Goal: Information Seeking & Learning: Learn about a topic

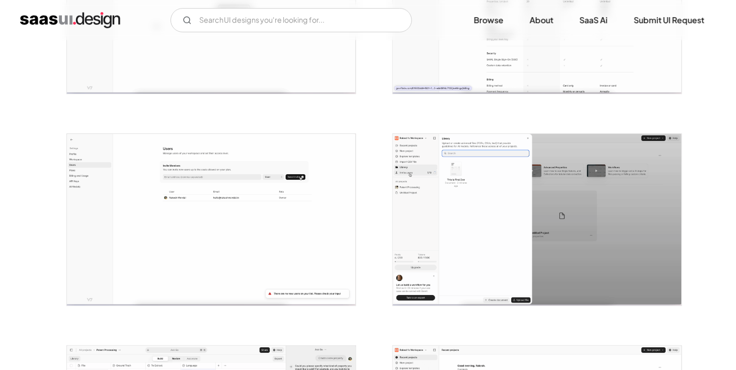
scroll to position [1207, 0]
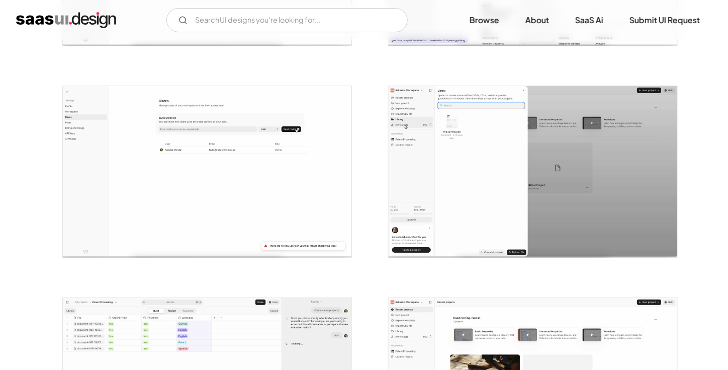
click at [499, 179] on img "open lightbox" at bounding box center [533, 171] width 289 height 171
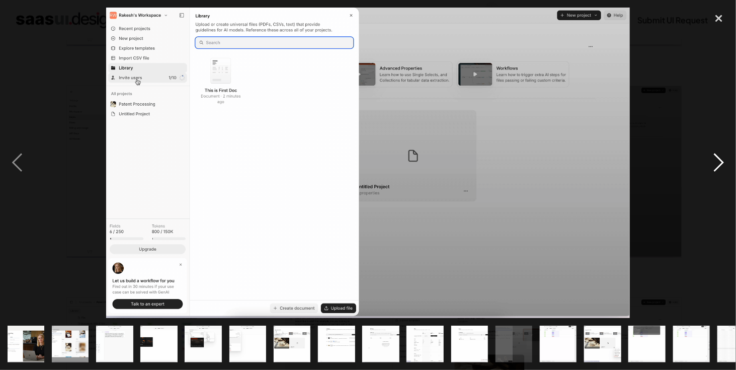
click at [720, 158] on div "next image" at bounding box center [718, 163] width 34 height 310
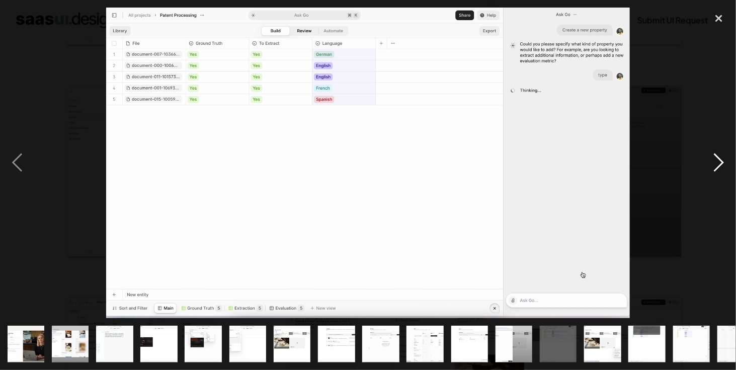
click at [720, 158] on div "next image" at bounding box center [718, 163] width 34 height 310
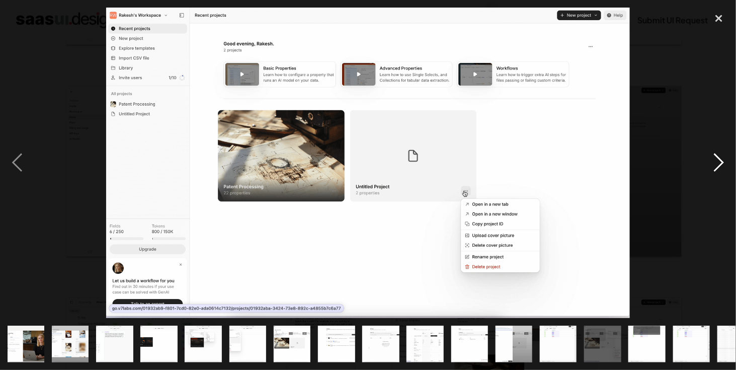
click at [720, 156] on div "next image" at bounding box center [718, 163] width 34 height 310
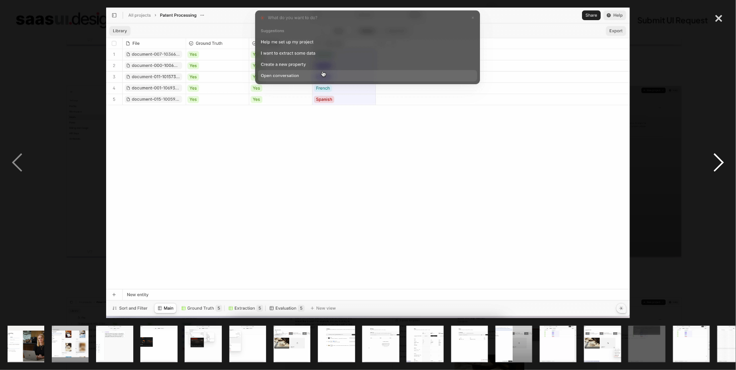
click at [722, 164] on div "next image" at bounding box center [718, 163] width 34 height 310
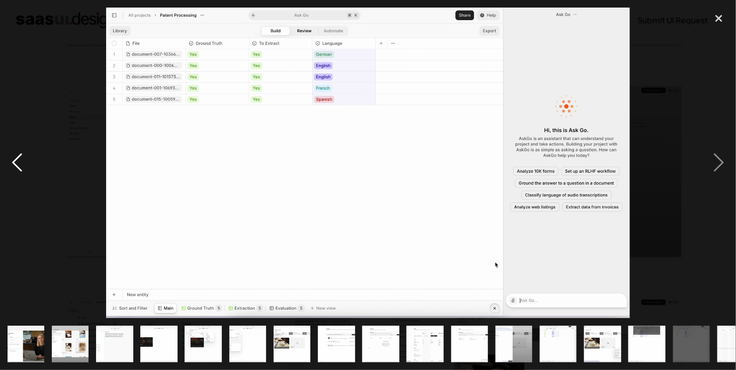
click at [19, 160] on div "previous image" at bounding box center [17, 163] width 34 height 310
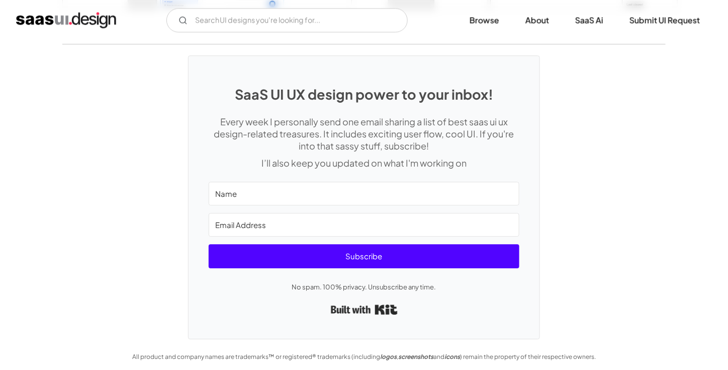
scroll to position [1876, 0]
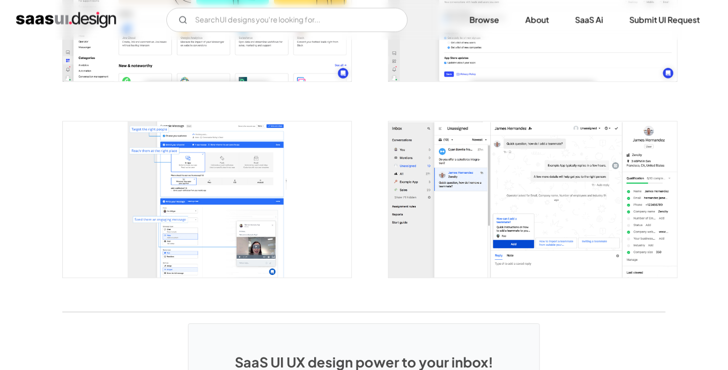
click at [41, 21] on img "home" at bounding box center [66, 20] width 100 height 16
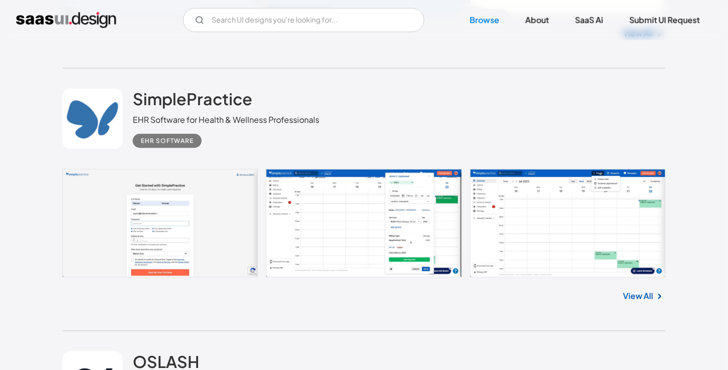
scroll to position [1810, 0]
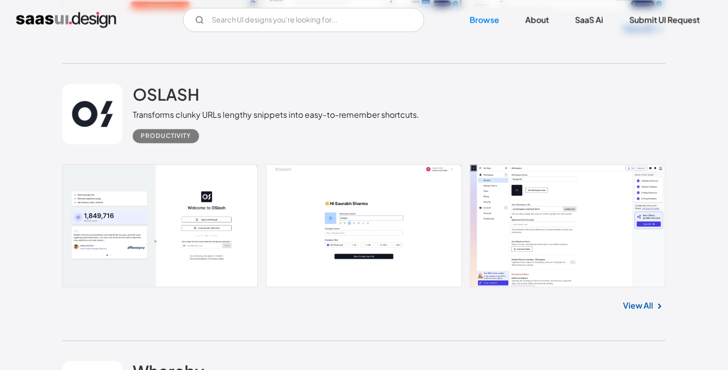
click at [346, 210] on link at bounding box center [363, 225] width 603 height 123
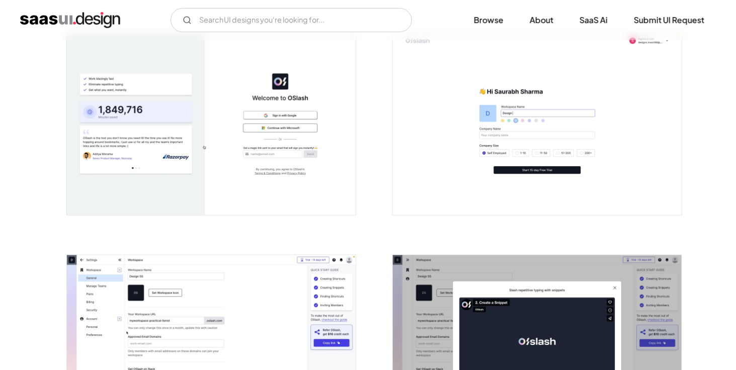
scroll to position [268, 0]
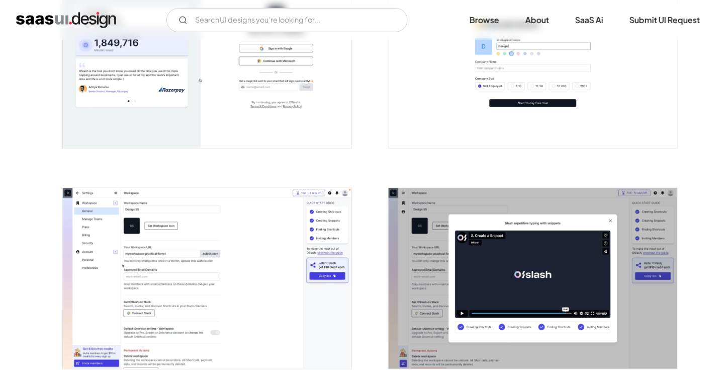
click at [180, 223] on img "open lightbox" at bounding box center [207, 278] width 289 height 181
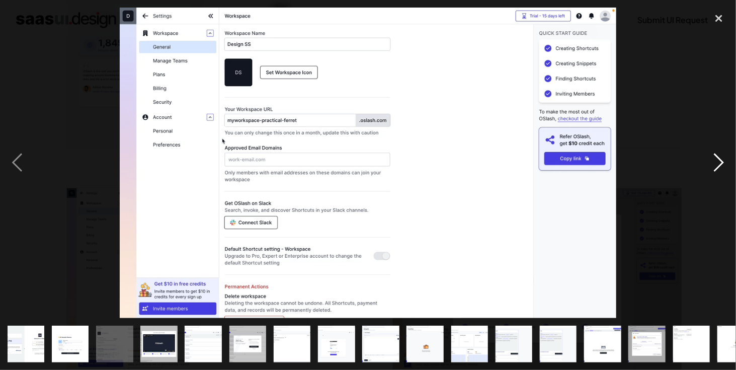
click at [718, 170] on div "next image" at bounding box center [718, 163] width 34 height 310
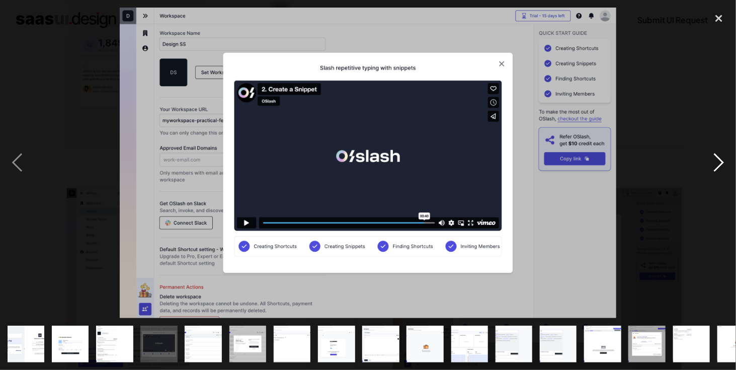
click at [718, 170] on div "next image" at bounding box center [718, 163] width 34 height 310
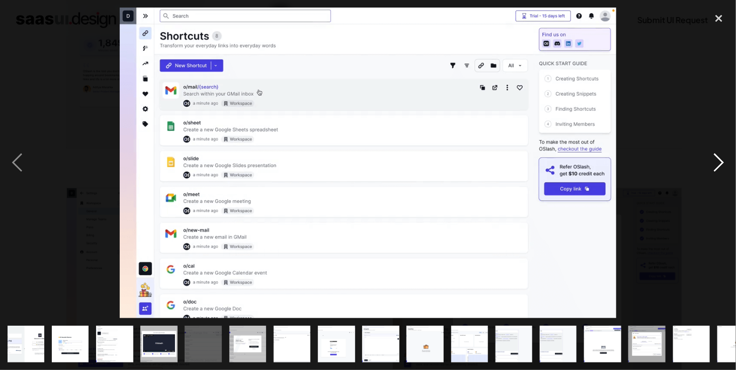
click at [718, 170] on div "next image" at bounding box center [718, 163] width 34 height 310
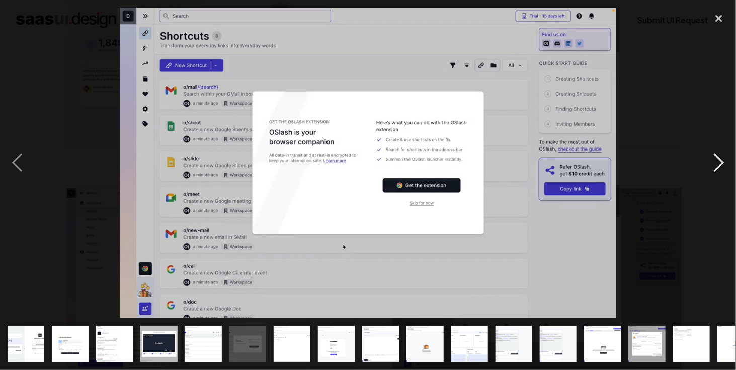
click at [718, 170] on div "next image" at bounding box center [718, 163] width 34 height 310
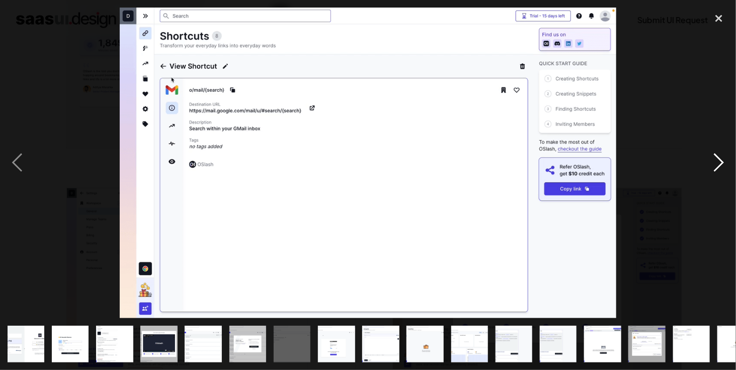
click at [718, 170] on div "next image" at bounding box center [718, 163] width 34 height 310
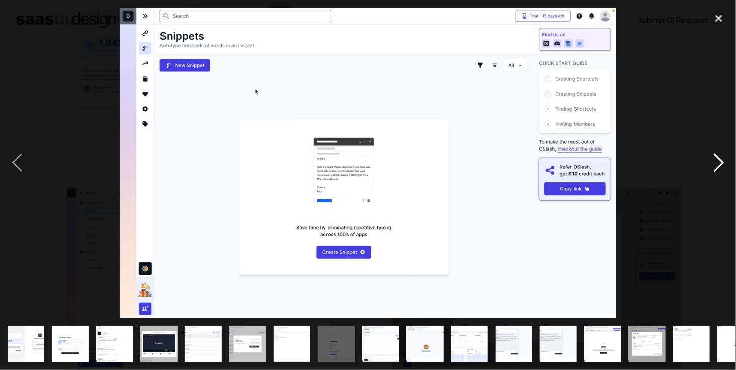
click at [718, 170] on div "next image" at bounding box center [718, 163] width 34 height 310
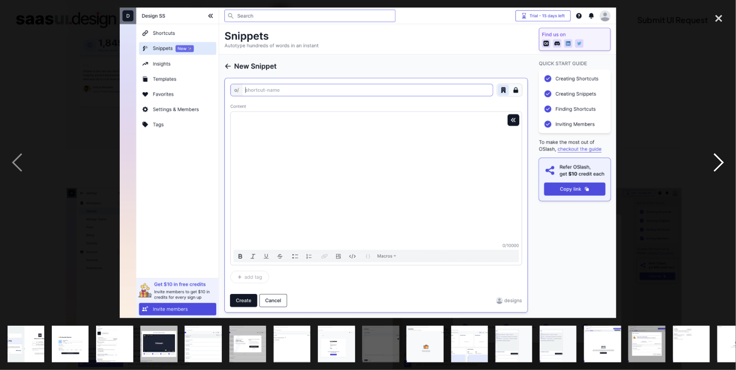
click at [718, 170] on div "next image" at bounding box center [718, 163] width 34 height 310
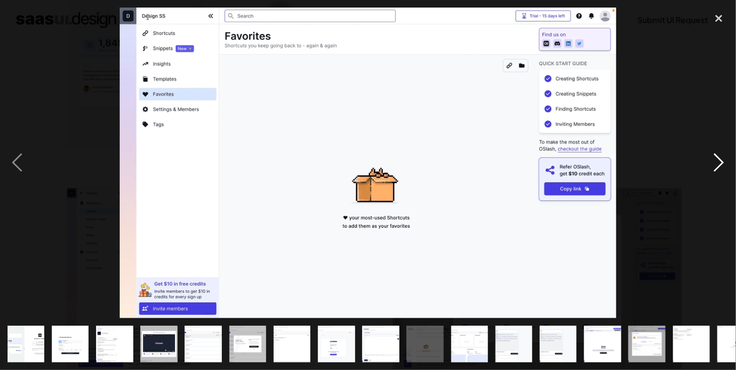
click at [718, 170] on div "next image" at bounding box center [718, 163] width 34 height 310
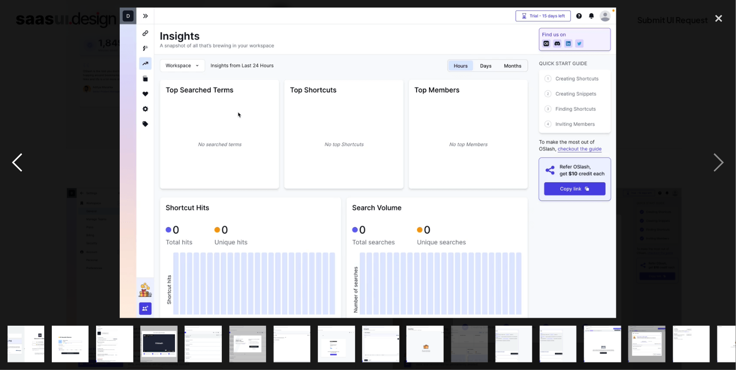
click at [14, 163] on div "previous image" at bounding box center [17, 163] width 34 height 310
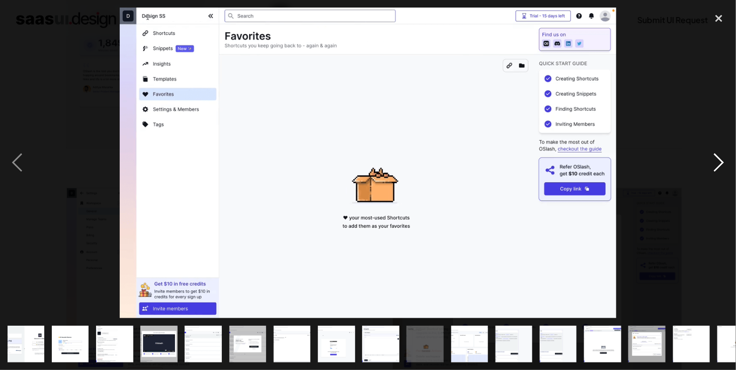
click at [711, 163] on div "next image" at bounding box center [718, 163] width 34 height 310
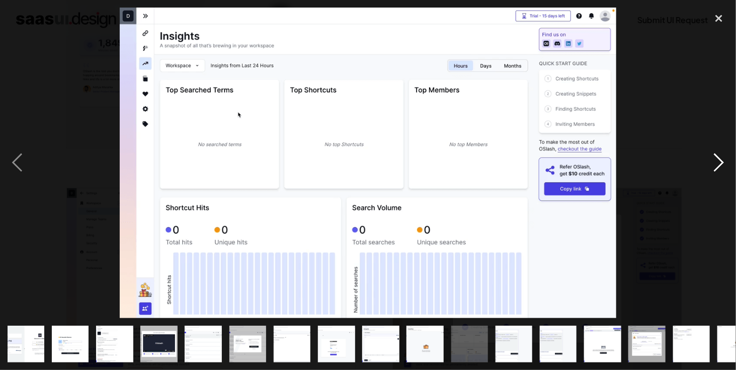
click at [720, 159] on div "next image" at bounding box center [718, 163] width 34 height 310
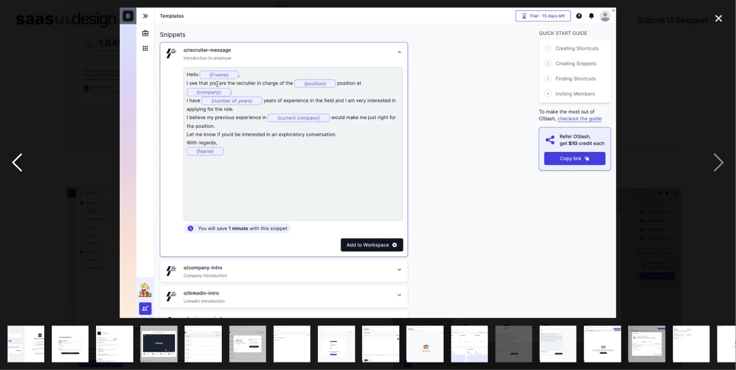
click at [12, 158] on div "previous image" at bounding box center [17, 163] width 34 height 310
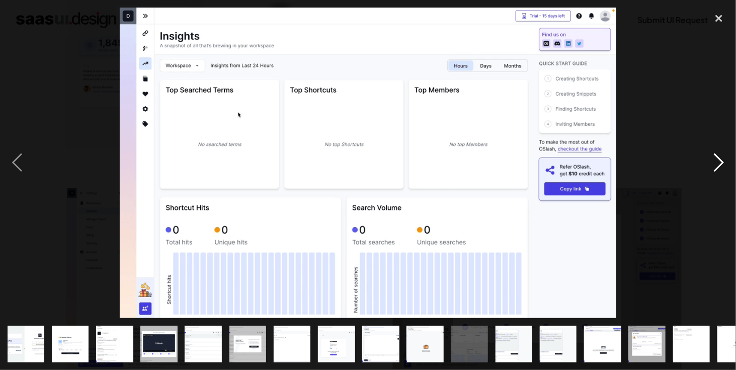
click at [720, 157] on div "next image" at bounding box center [718, 163] width 34 height 310
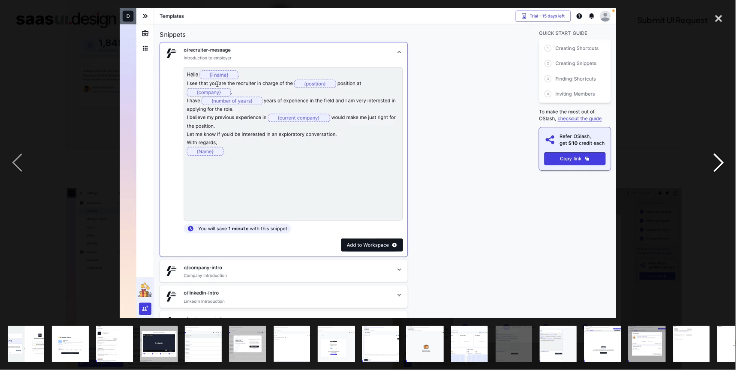
click at [720, 157] on div "next image" at bounding box center [718, 163] width 34 height 310
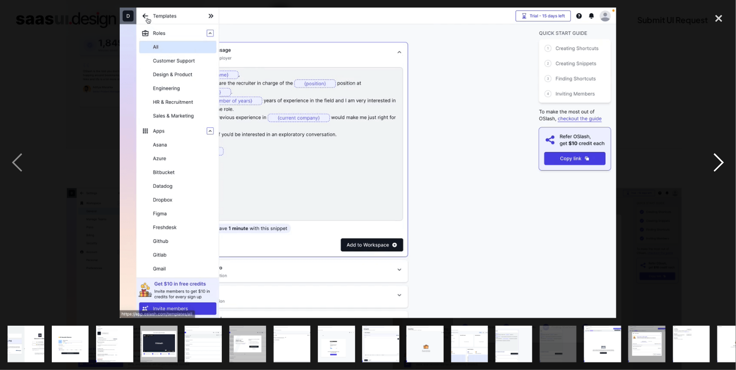
click at [720, 157] on div "next image" at bounding box center [718, 163] width 34 height 310
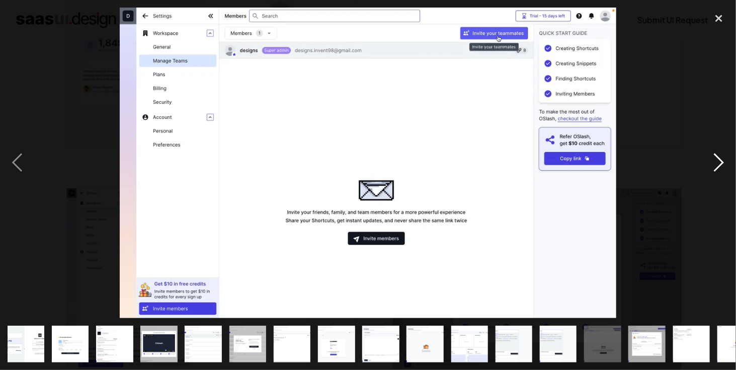
click at [720, 157] on div "next image" at bounding box center [718, 163] width 34 height 310
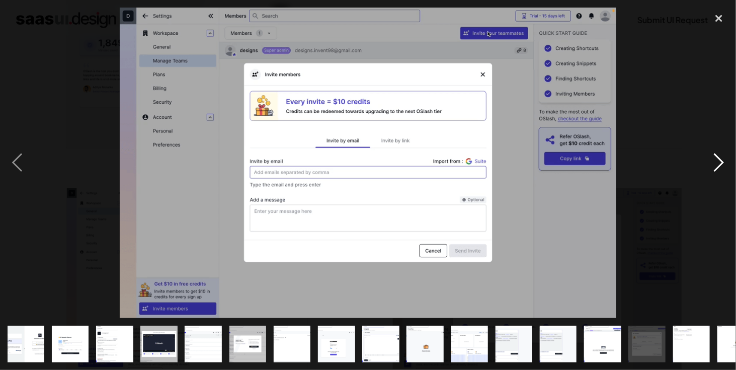
click at [720, 157] on div "next image" at bounding box center [718, 163] width 34 height 310
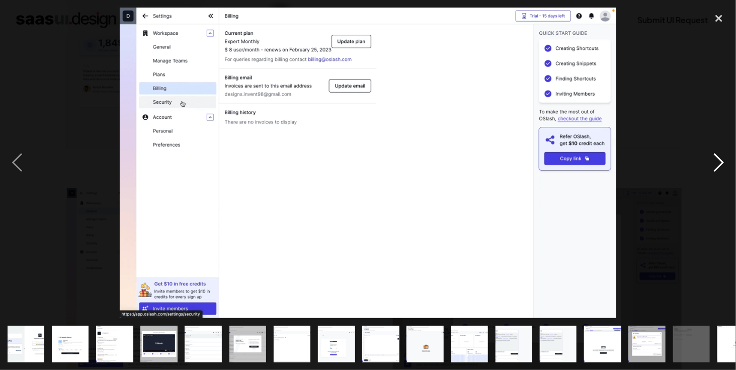
click at [720, 157] on div "next image" at bounding box center [718, 163] width 34 height 310
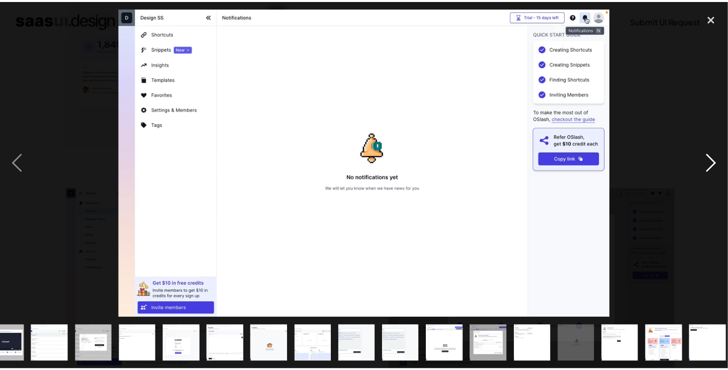
scroll to position [0, 159]
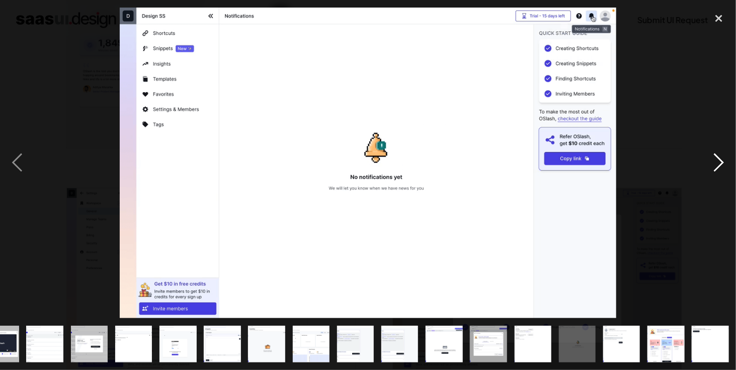
click at [720, 157] on div "next image" at bounding box center [718, 163] width 34 height 310
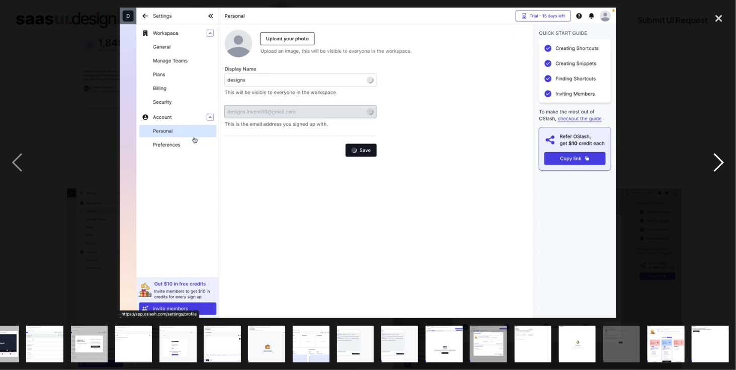
click at [720, 157] on div "next image" at bounding box center [718, 163] width 34 height 310
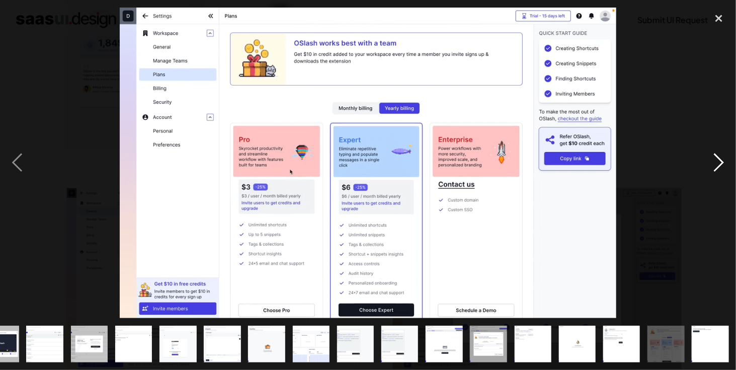
click at [720, 157] on div "next image" at bounding box center [718, 163] width 34 height 310
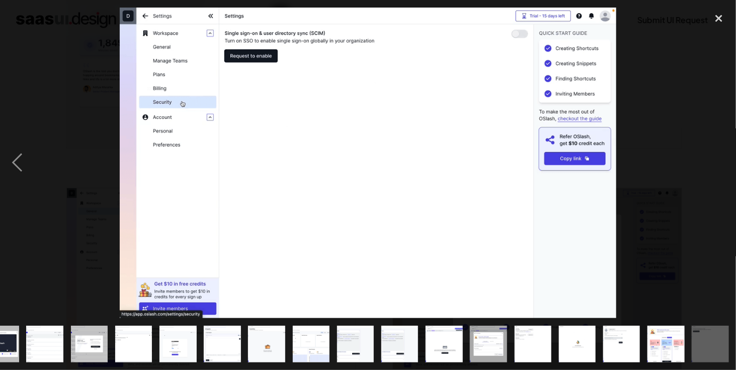
click at [720, 157] on div "next image" at bounding box center [718, 163] width 34 height 310
click at [16, 158] on div "previous image" at bounding box center [17, 163] width 34 height 310
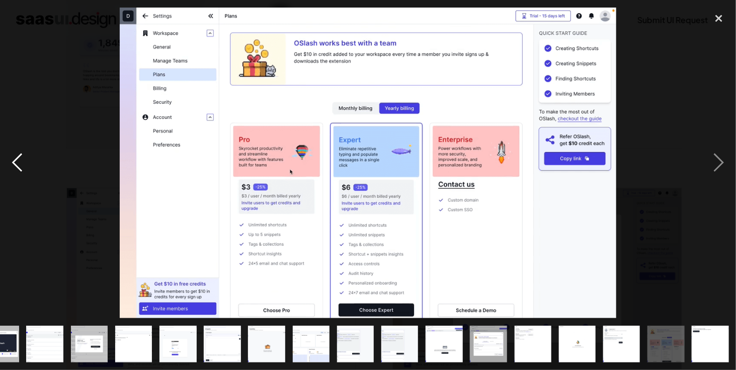
click at [16, 158] on div "previous image" at bounding box center [17, 163] width 34 height 310
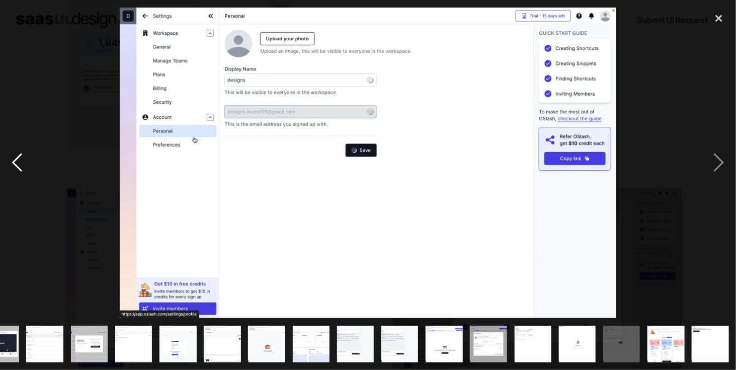
click at [16, 158] on div "previous image" at bounding box center [17, 163] width 34 height 310
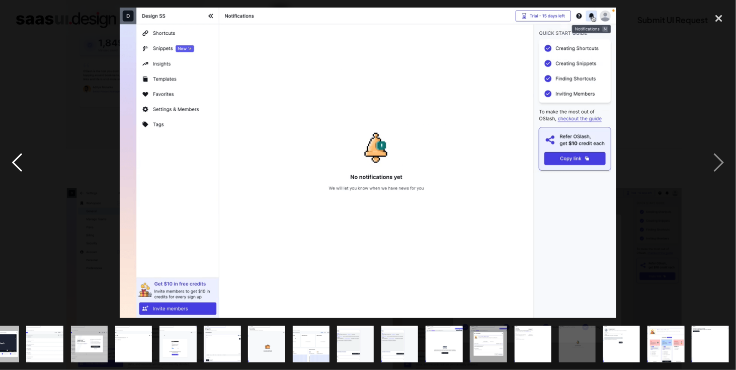
click at [16, 158] on div "previous image" at bounding box center [17, 163] width 34 height 310
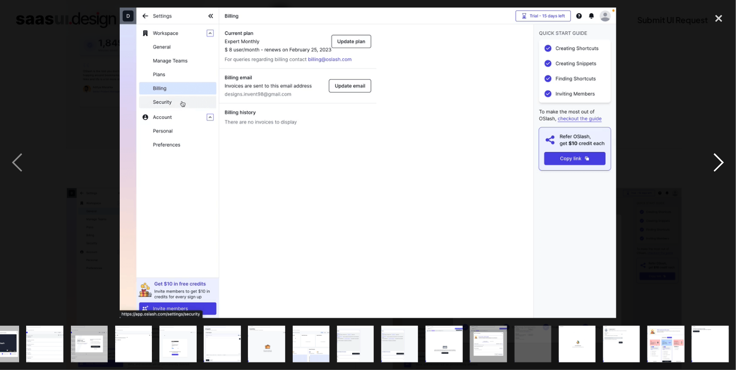
click at [711, 156] on div "next image" at bounding box center [718, 163] width 34 height 310
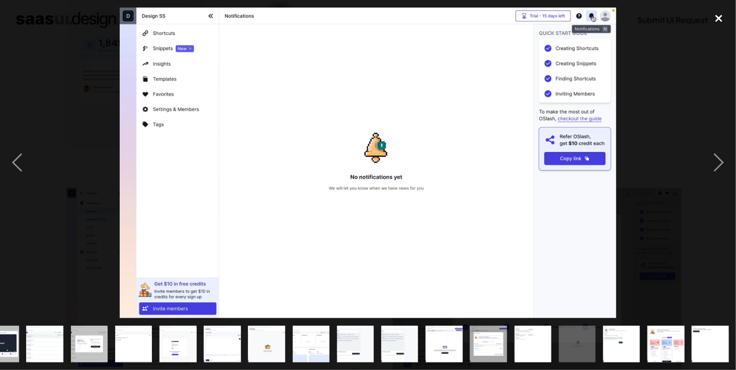
click at [717, 19] on div "close lightbox" at bounding box center [718, 19] width 34 height 22
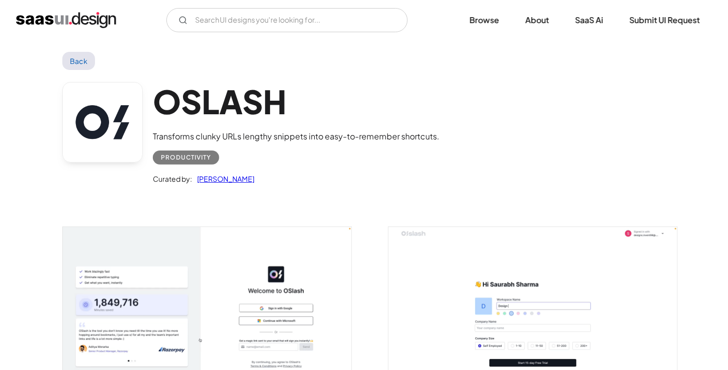
scroll to position [0, 0]
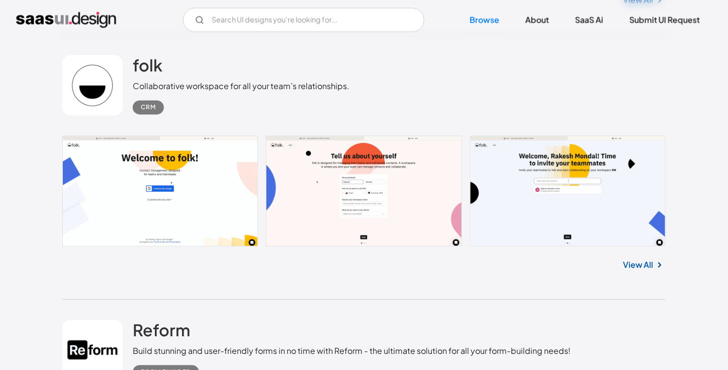
scroll to position [3189, 0]
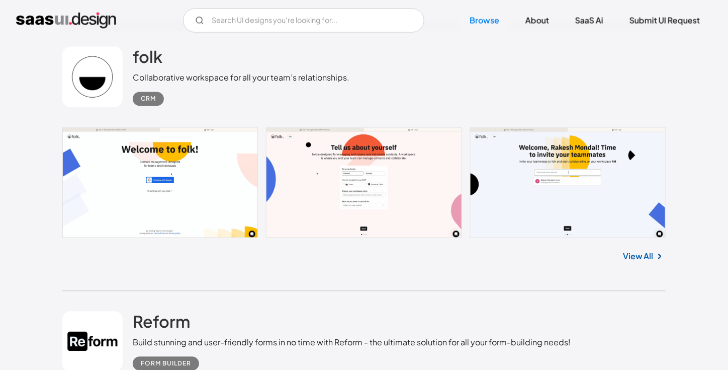
click at [179, 189] on link at bounding box center [363, 182] width 603 height 111
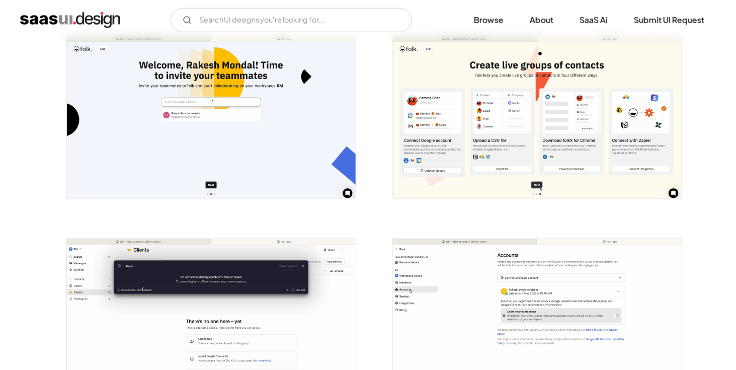
scroll to position [536, 0]
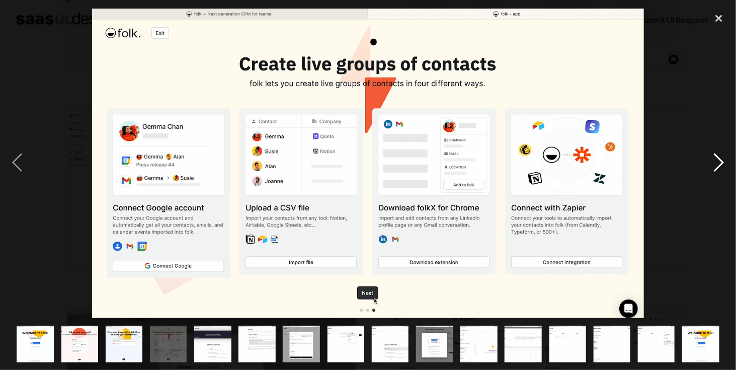
click at [721, 161] on div "next image" at bounding box center [718, 163] width 34 height 310
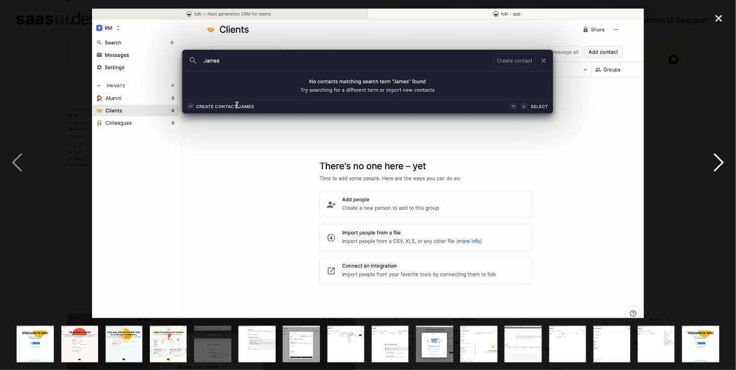
click at [721, 161] on div "next image" at bounding box center [718, 163] width 34 height 310
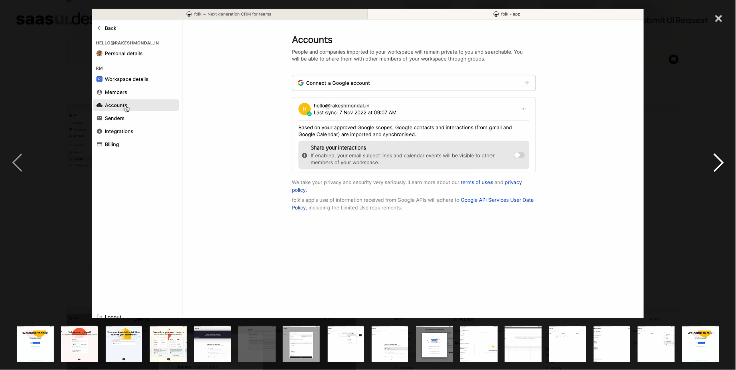
click at [721, 161] on div "next image" at bounding box center [718, 163] width 34 height 310
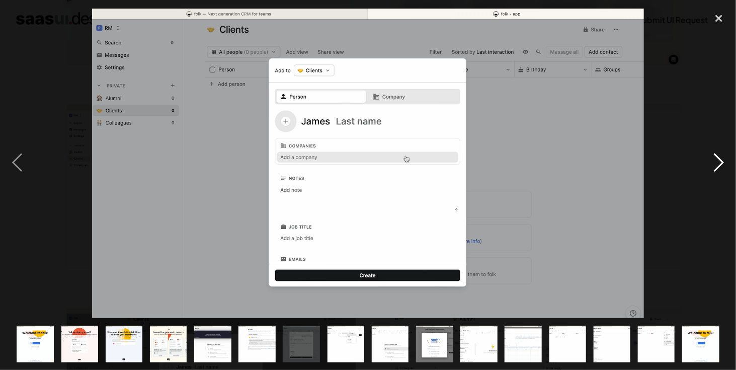
click at [721, 161] on div "next image" at bounding box center [718, 163] width 34 height 310
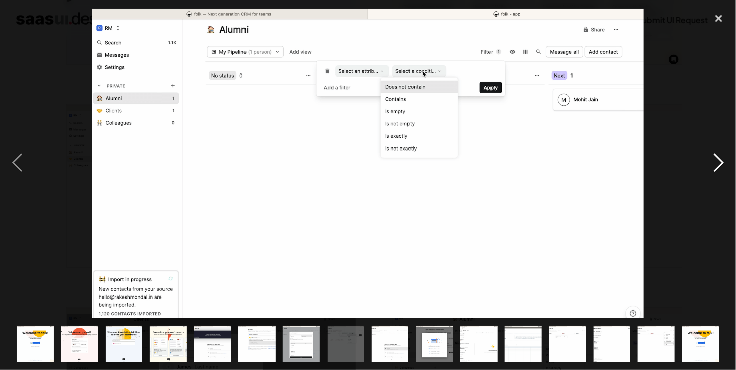
click at [721, 161] on div "next image" at bounding box center [718, 163] width 34 height 310
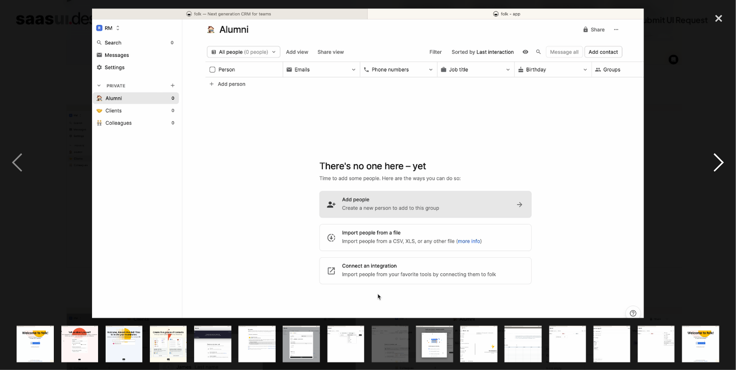
click at [721, 161] on div "next image" at bounding box center [718, 163] width 34 height 310
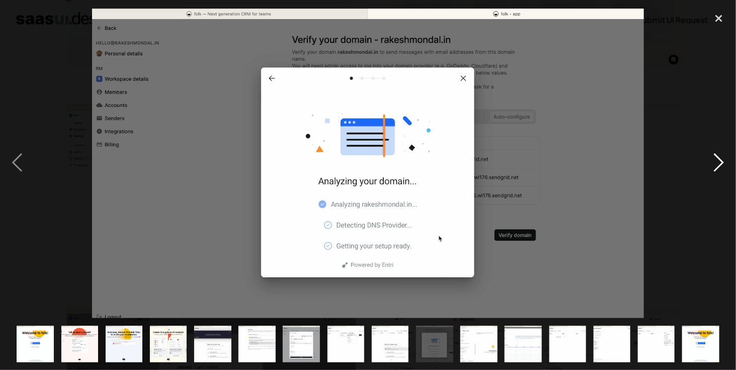
click at [721, 161] on div "next image" at bounding box center [718, 163] width 34 height 310
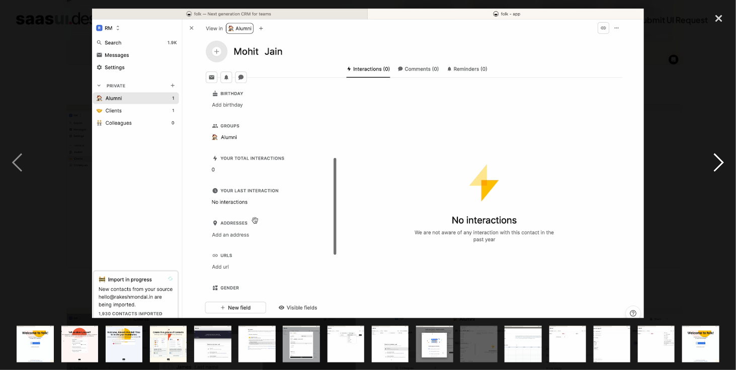
click at [720, 160] on div "next image" at bounding box center [718, 163] width 34 height 310
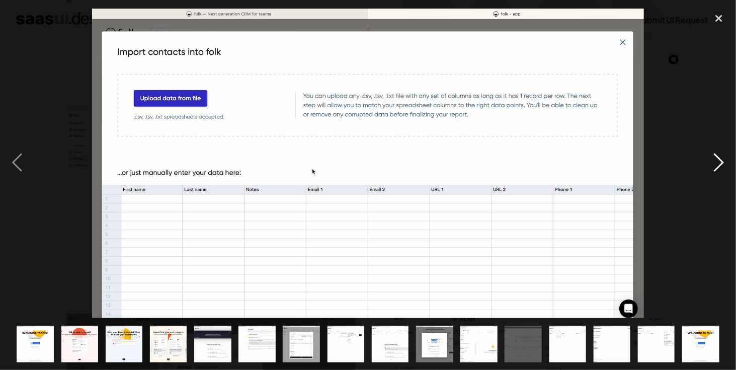
click at [720, 160] on div "next image" at bounding box center [718, 163] width 34 height 310
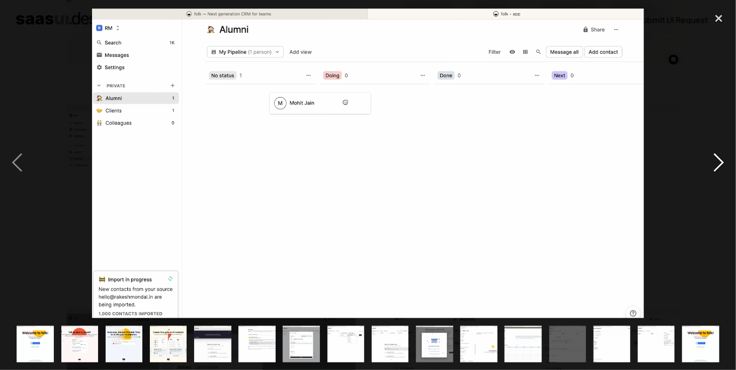
click at [720, 160] on div "next image" at bounding box center [718, 163] width 34 height 310
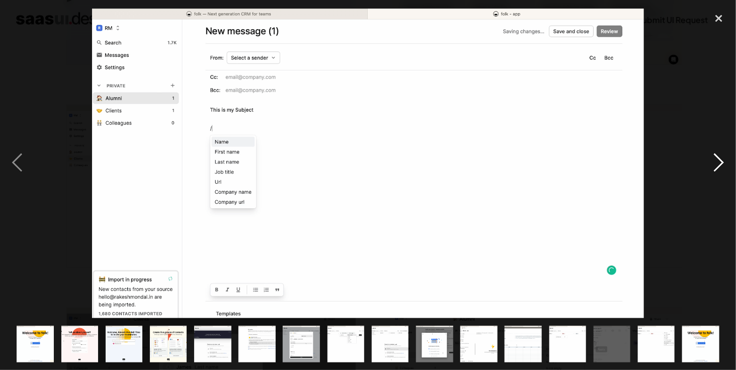
click at [720, 160] on div "next image" at bounding box center [718, 163] width 34 height 310
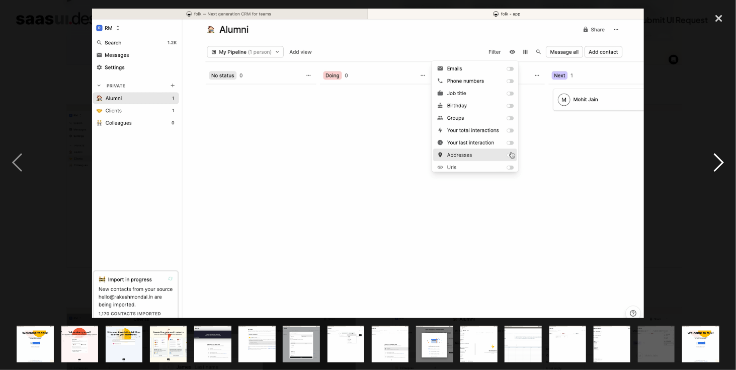
click at [720, 160] on div "next image" at bounding box center [718, 163] width 34 height 310
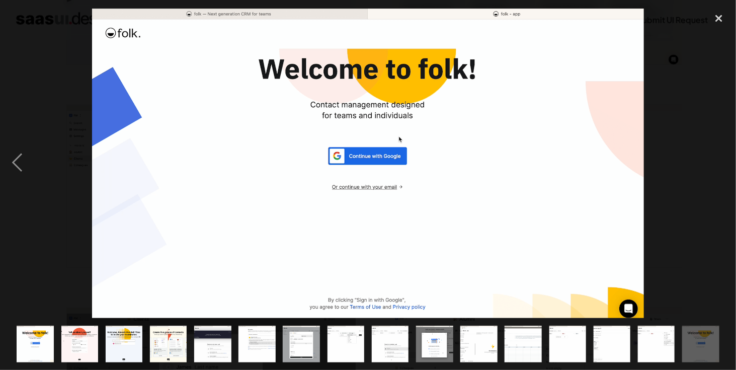
click at [720, 160] on div "next image" at bounding box center [718, 163] width 34 height 310
click at [17, 161] on div "previous image" at bounding box center [17, 163] width 34 height 310
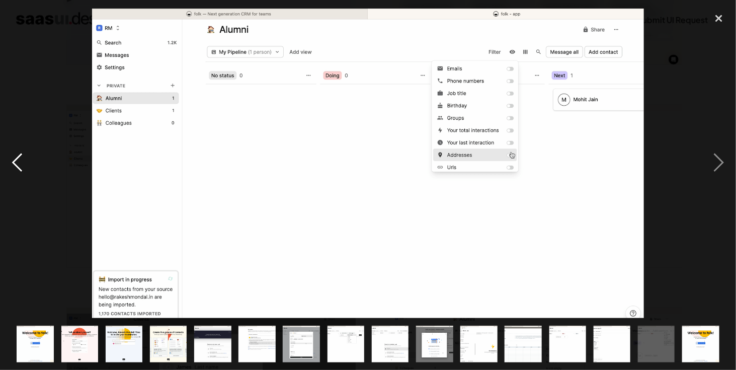
click at [17, 161] on div "previous image" at bounding box center [17, 163] width 34 height 310
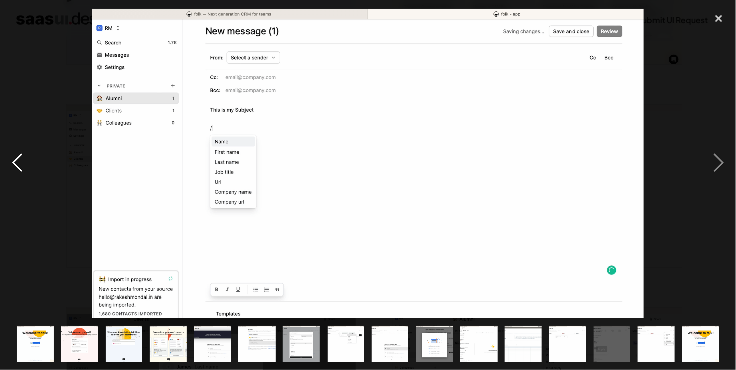
click at [17, 161] on div "previous image" at bounding box center [17, 163] width 34 height 310
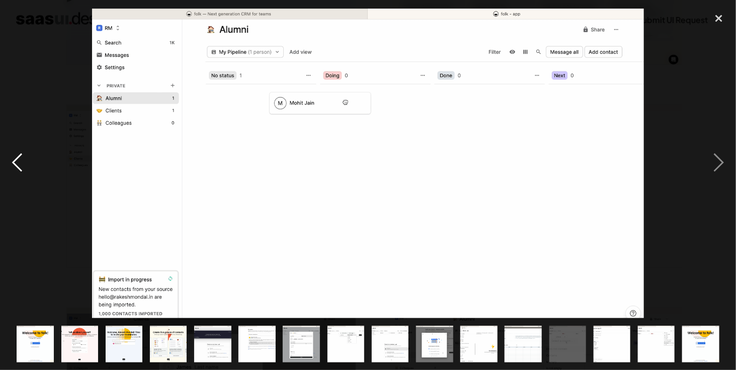
click at [17, 161] on div "previous image" at bounding box center [17, 163] width 34 height 310
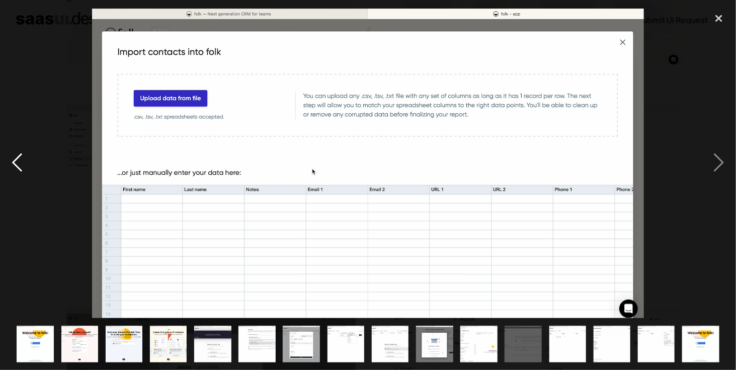
click at [17, 161] on div "previous image" at bounding box center [17, 163] width 34 height 310
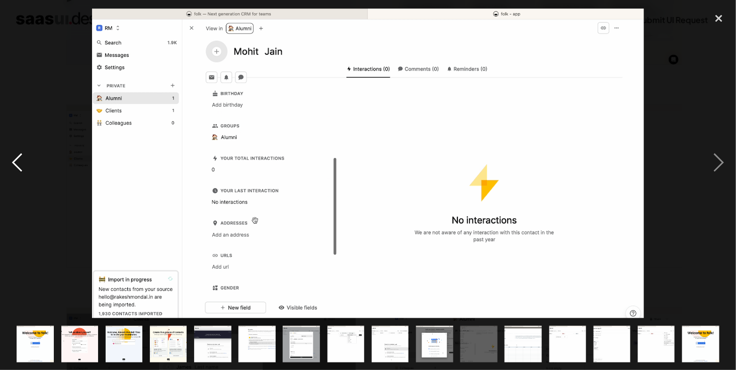
click at [17, 161] on div "previous image" at bounding box center [17, 163] width 34 height 310
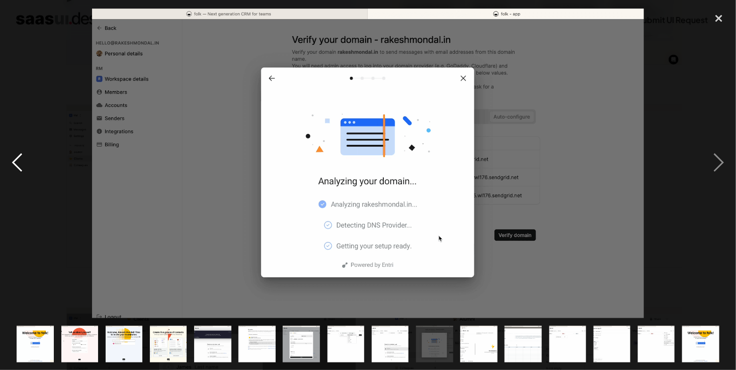
click at [17, 161] on div "previous image" at bounding box center [17, 163] width 34 height 310
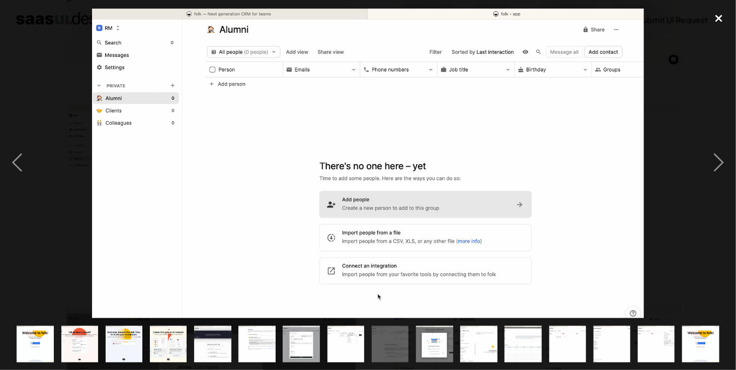
click at [718, 19] on div "close lightbox" at bounding box center [718, 19] width 34 height 22
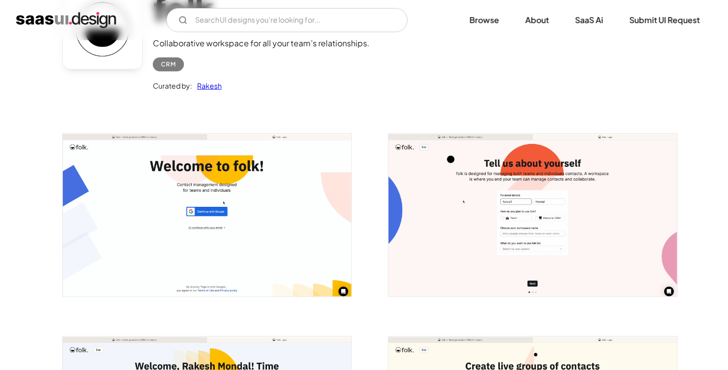
scroll to position [0, 0]
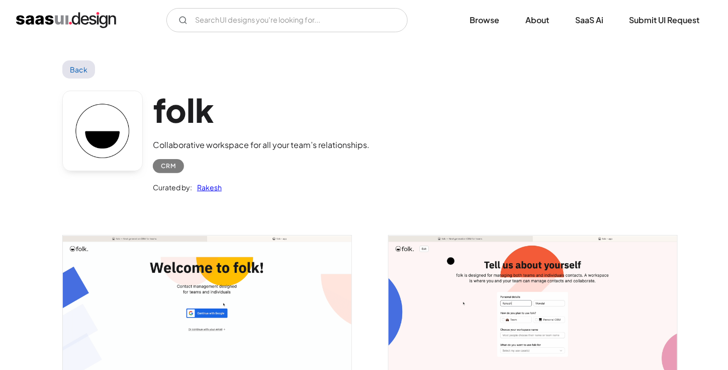
click at [80, 75] on link "Back" at bounding box center [78, 69] width 33 height 18
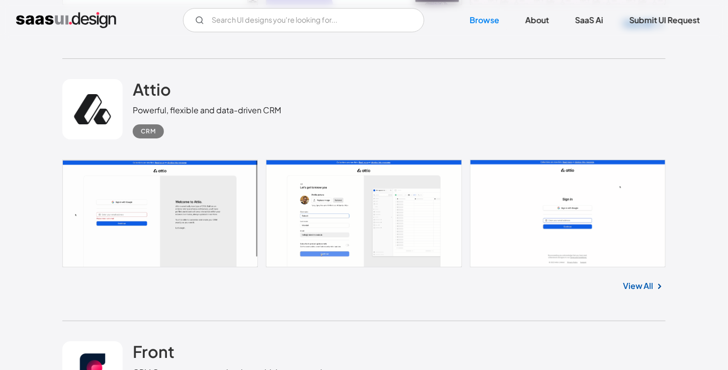
scroll to position [6375, 0]
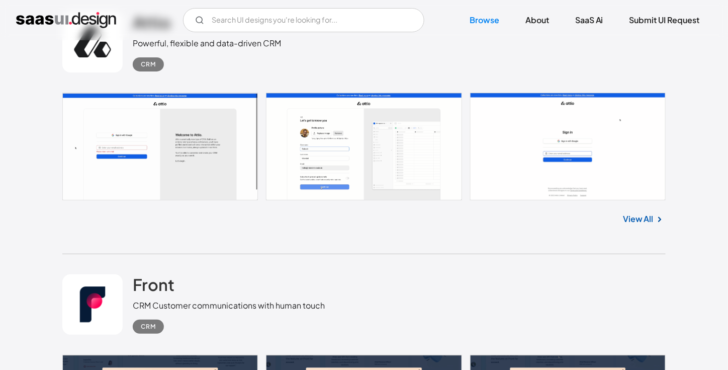
click at [592, 138] on link at bounding box center [363, 147] width 603 height 108
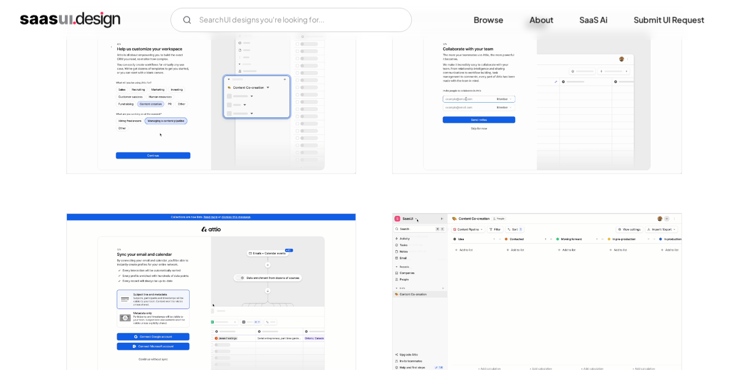
scroll to position [737, 0]
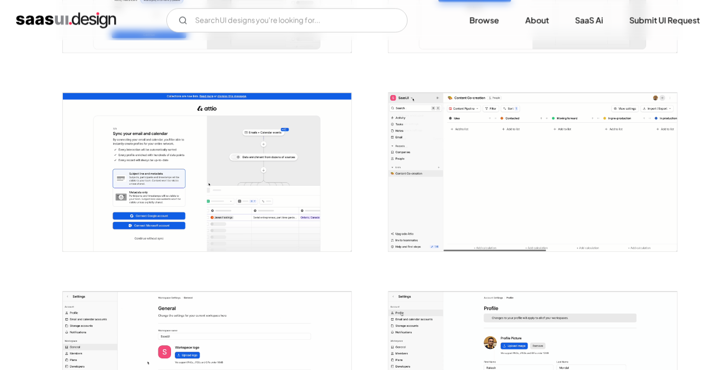
click at [433, 147] on img "open lightbox" at bounding box center [533, 172] width 289 height 158
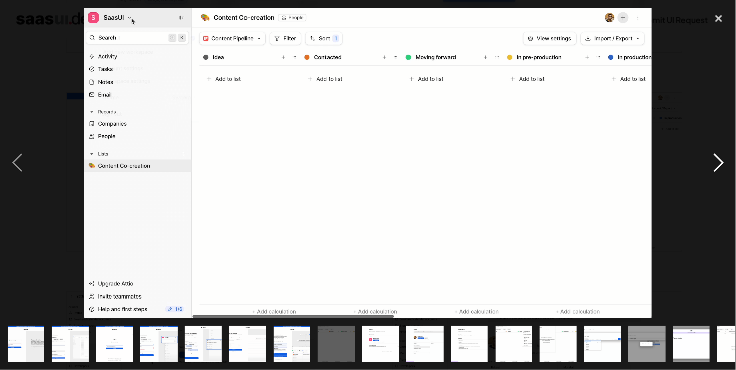
click at [722, 161] on div "next image" at bounding box center [718, 163] width 34 height 310
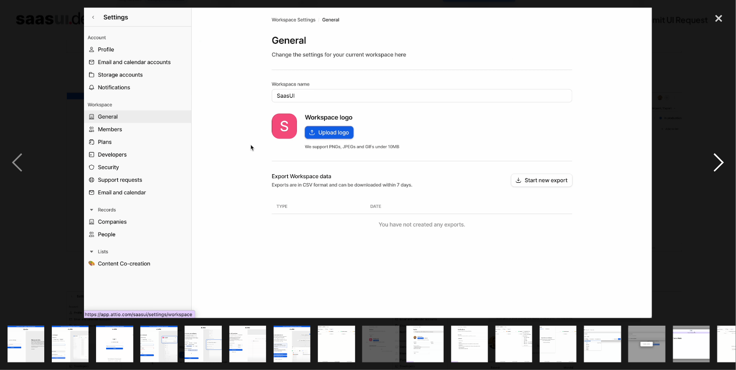
click at [722, 160] on div "next image" at bounding box center [718, 163] width 34 height 310
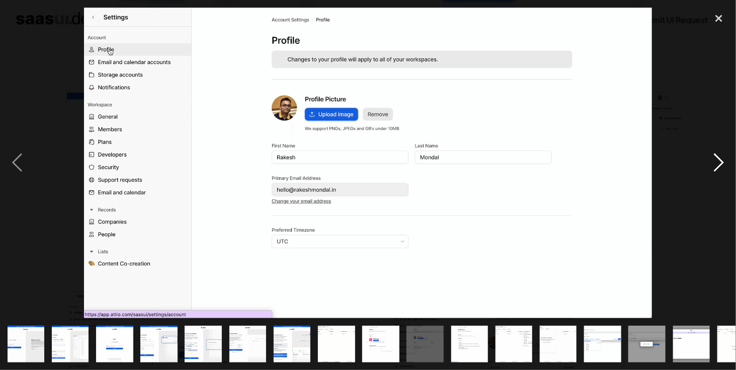
click at [722, 160] on div "next image" at bounding box center [718, 163] width 34 height 310
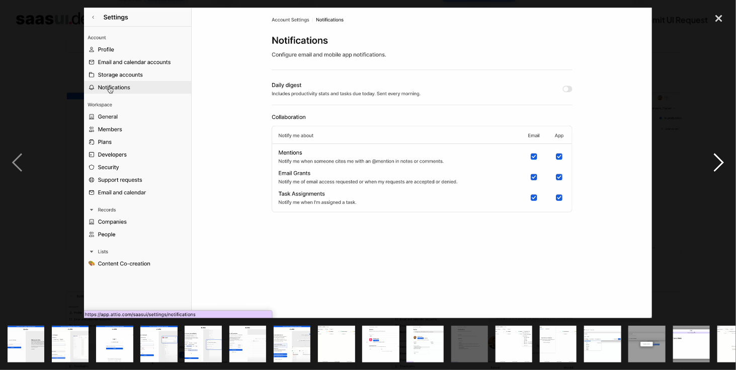
click at [722, 160] on div "next image" at bounding box center [718, 163] width 34 height 310
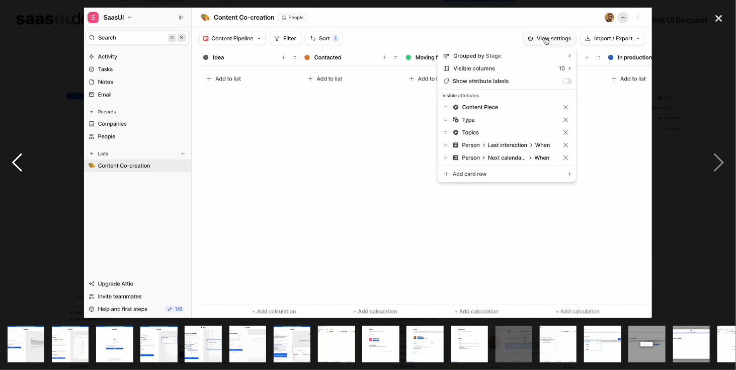
click at [16, 164] on div "previous image" at bounding box center [17, 163] width 34 height 310
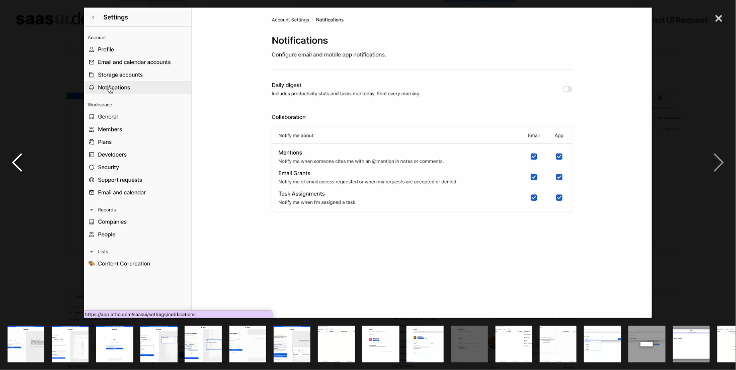
click at [16, 164] on div "previous image" at bounding box center [17, 163] width 34 height 310
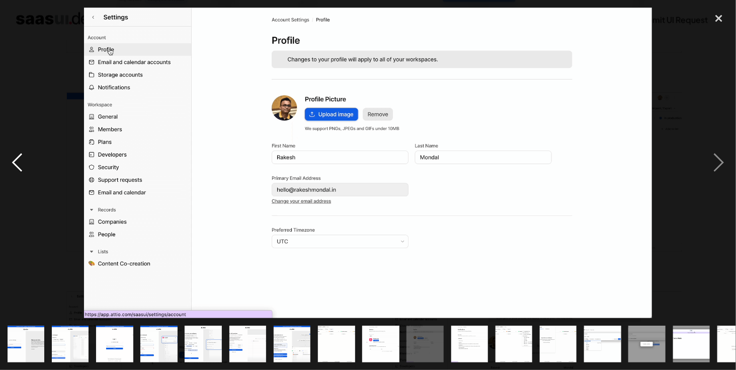
click at [16, 164] on div "previous image" at bounding box center [17, 163] width 34 height 310
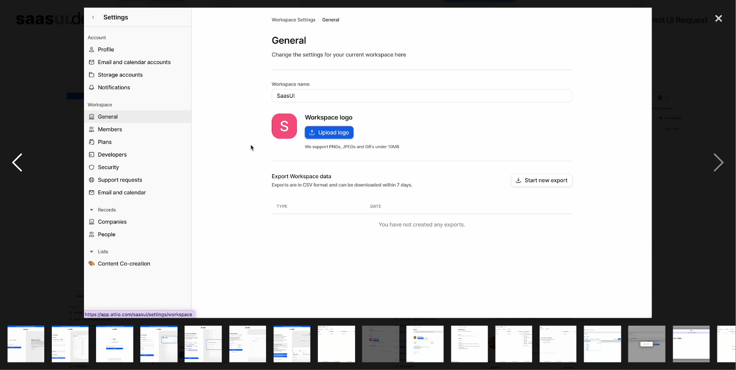
click at [16, 164] on div "previous image" at bounding box center [17, 163] width 34 height 310
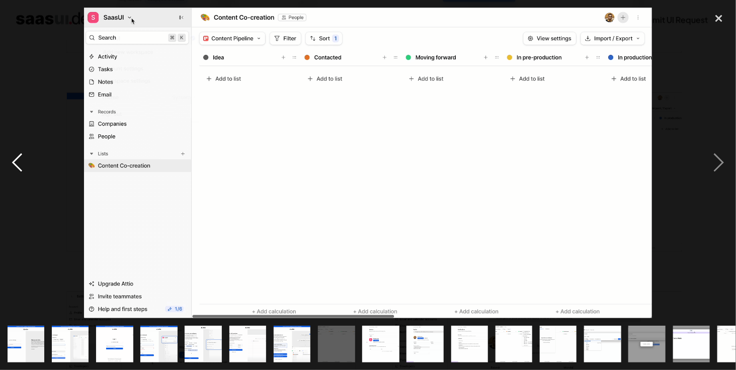
click at [16, 164] on div "previous image" at bounding box center [17, 163] width 34 height 310
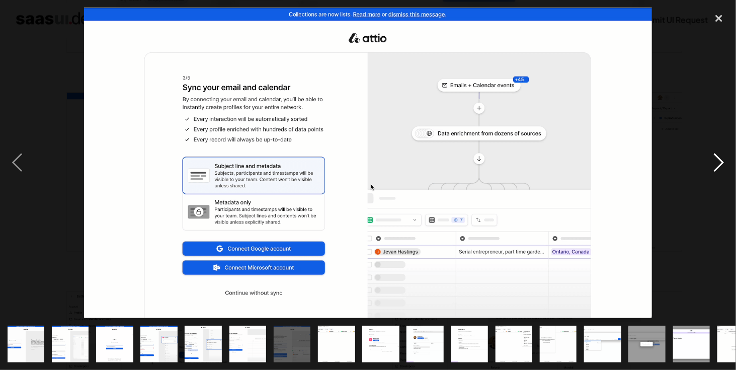
click at [719, 158] on div "next image" at bounding box center [718, 163] width 34 height 310
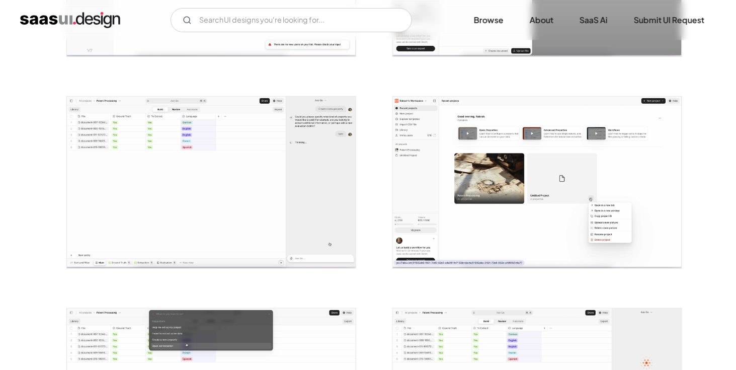
scroll to position [1408, 0]
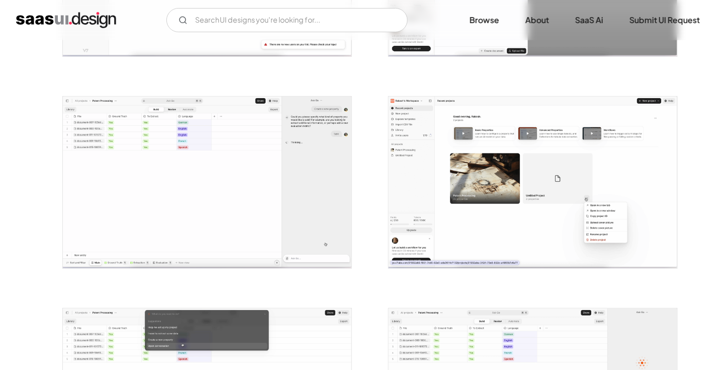
click at [476, 166] on img "open lightbox" at bounding box center [533, 182] width 289 height 171
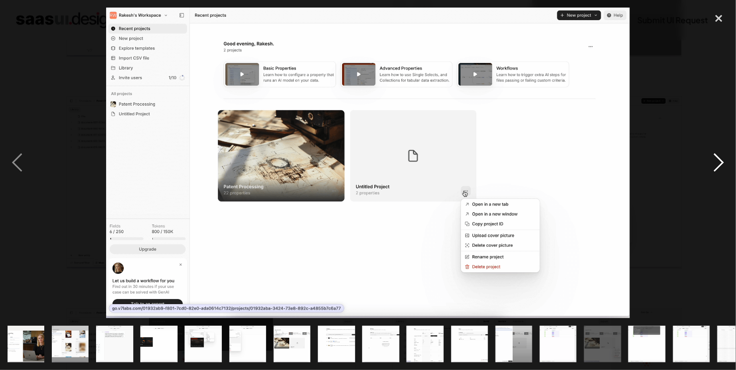
click at [720, 163] on div "next image" at bounding box center [718, 163] width 34 height 310
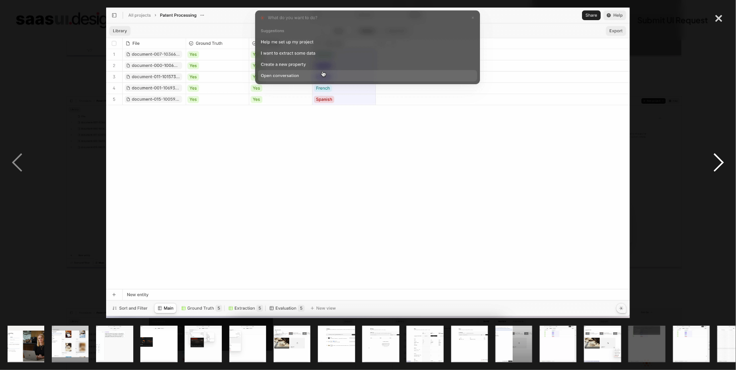
click at [719, 162] on div "next image" at bounding box center [718, 163] width 34 height 310
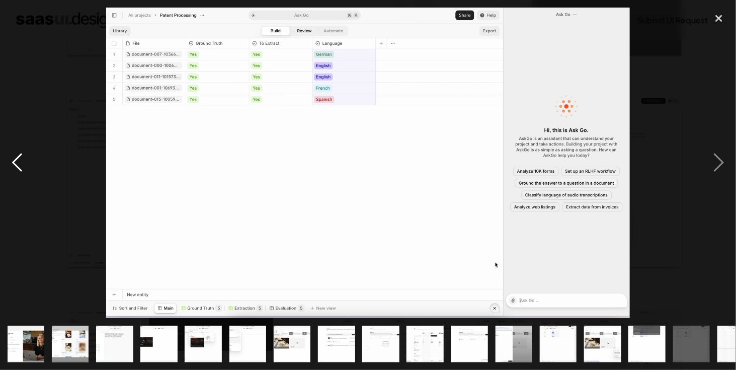
click at [15, 167] on div "previous image" at bounding box center [17, 163] width 34 height 310
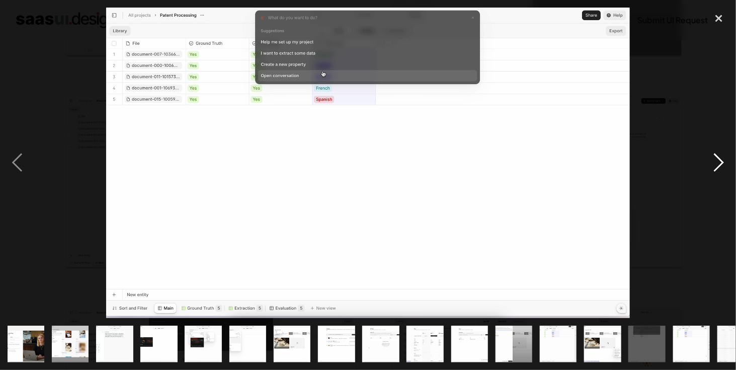
click at [713, 168] on div "next image" at bounding box center [718, 163] width 34 height 310
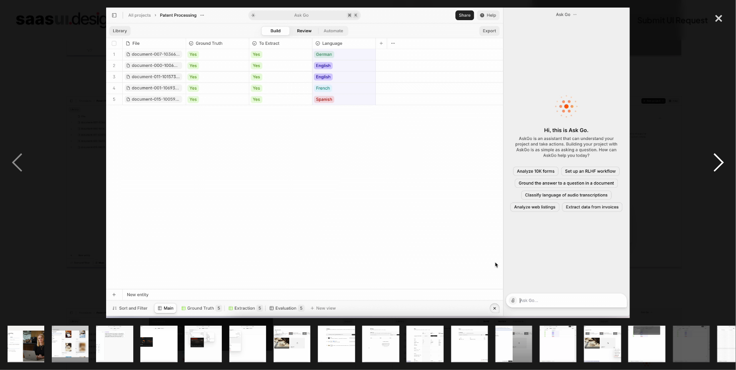
click at [712, 165] on div "next image" at bounding box center [718, 163] width 34 height 310
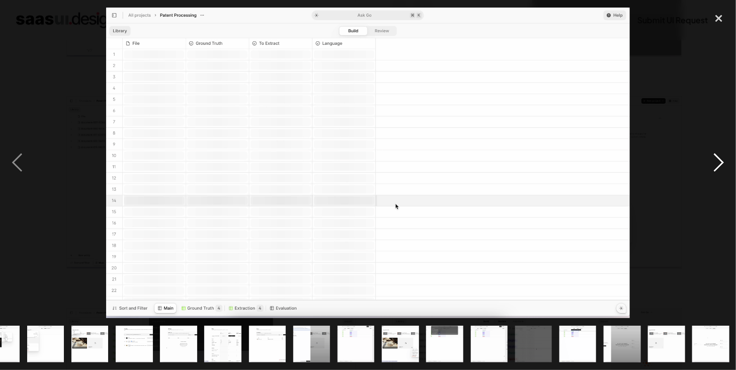
scroll to position [0, 203]
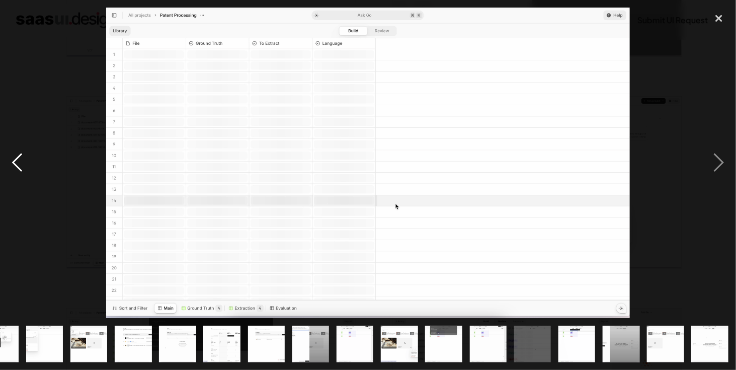
click at [16, 160] on div "previous image" at bounding box center [17, 163] width 34 height 310
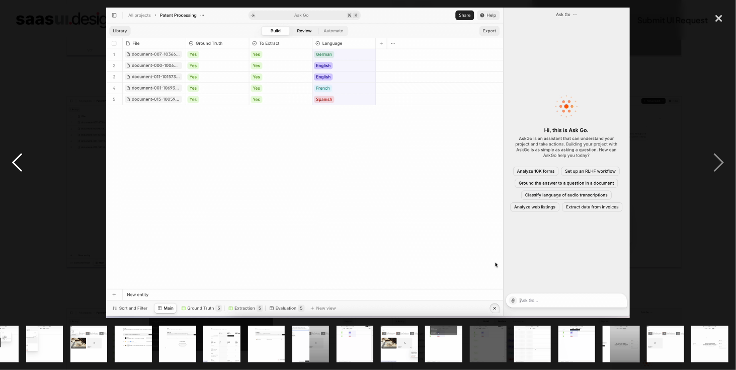
click at [16, 160] on div "previous image" at bounding box center [17, 163] width 34 height 310
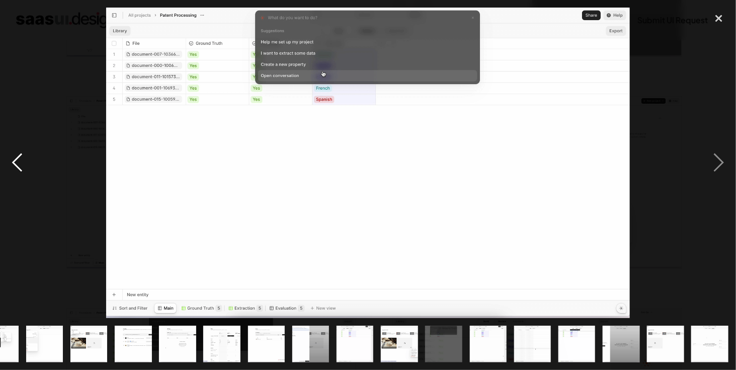
click at [16, 160] on div "previous image" at bounding box center [17, 163] width 34 height 310
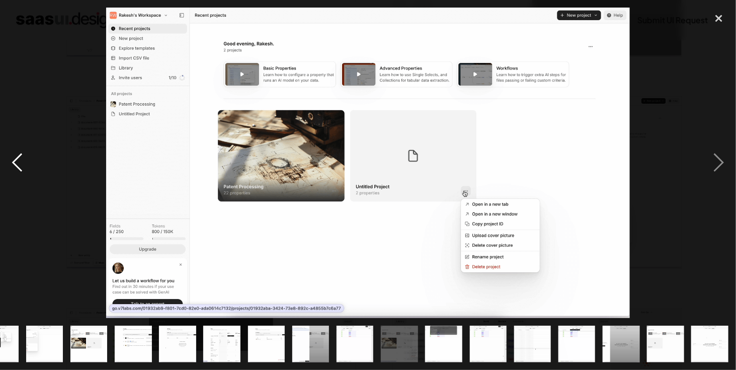
click at [16, 160] on div "previous image" at bounding box center [17, 163] width 34 height 310
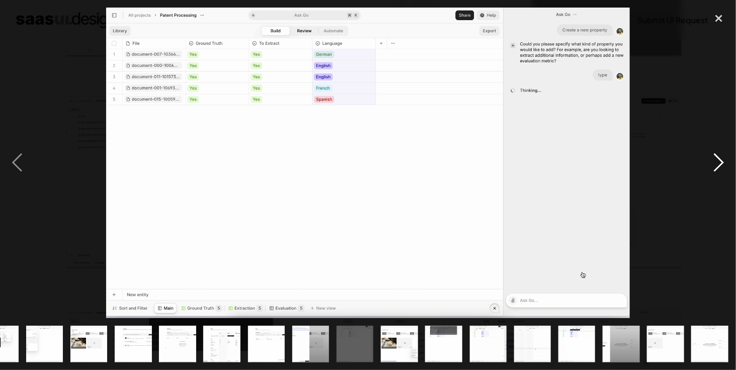
click at [719, 162] on div "next image" at bounding box center [718, 163] width 34 height 310
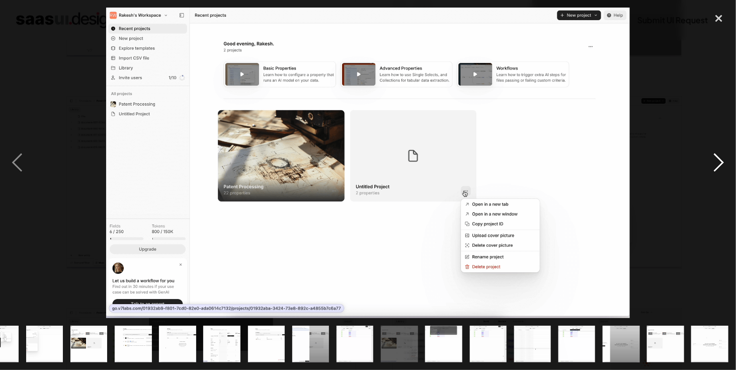
click at [721, 160] on div "next image" at bounding box center [718, 163] width 34 height 310
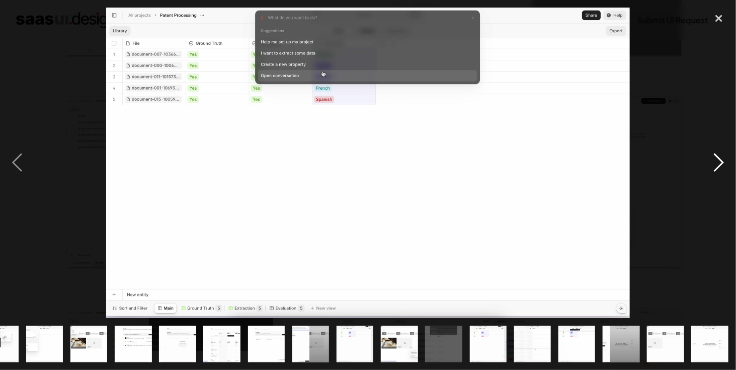
click at [721, 160] on div "next image" at bounding box center [718, 163] width 34 height 310
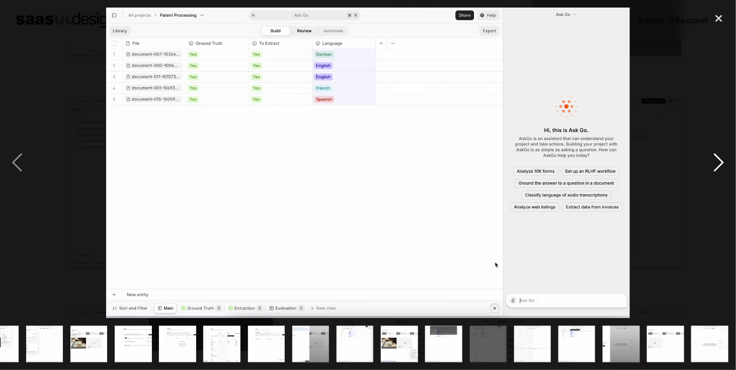
click at [721, 160] on div "next image" at bounding box center [718, 163] width 34 height 310
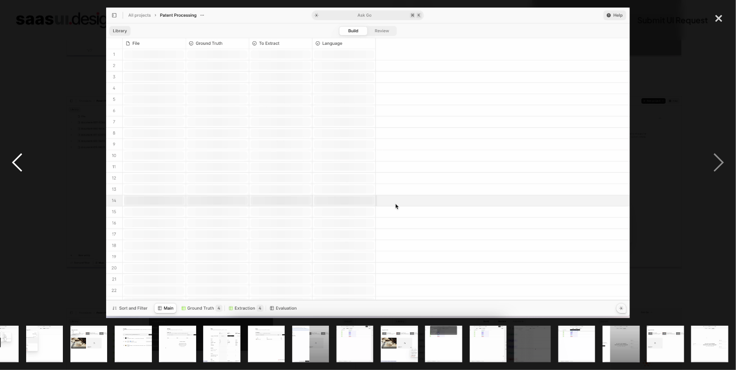
click at [12, 162] on div "previous image" at bounding box center [17, 163] width 34 height 310
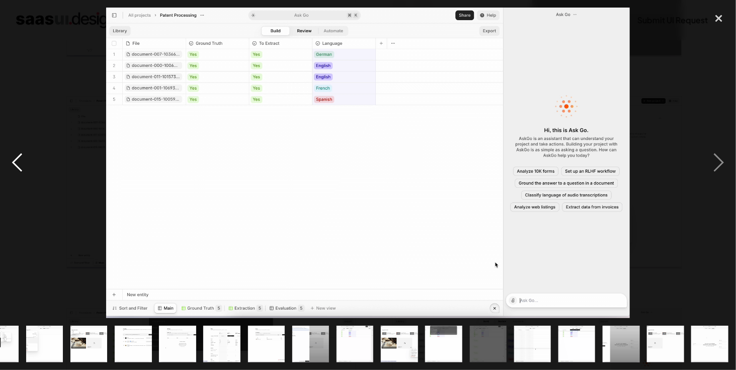
click at [15, 160] on div "previous image" at bounding box center [17, 163] width 34 height 310
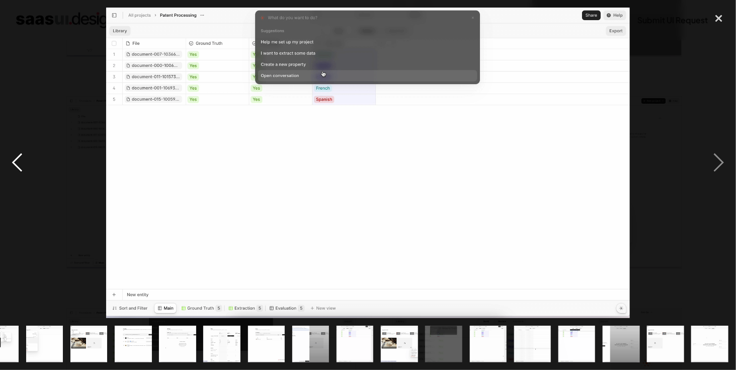
click at [15, 160] on div "previous image" at bounding box center [17, 163] width 34 height 310
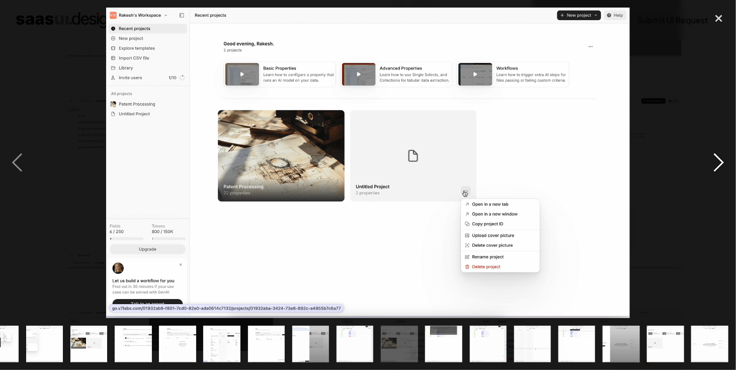
click at [715, 158] on div "next image" at bounding box center [718, 163] width 34 height 310
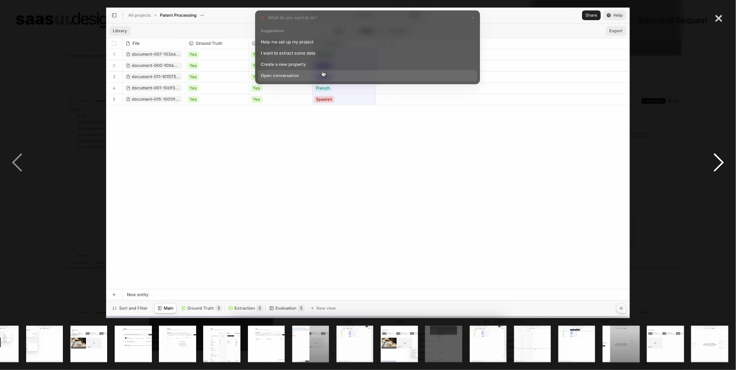
click at [715, 158] on div "next image" at bounding box center [718, 163] width 34 height 310
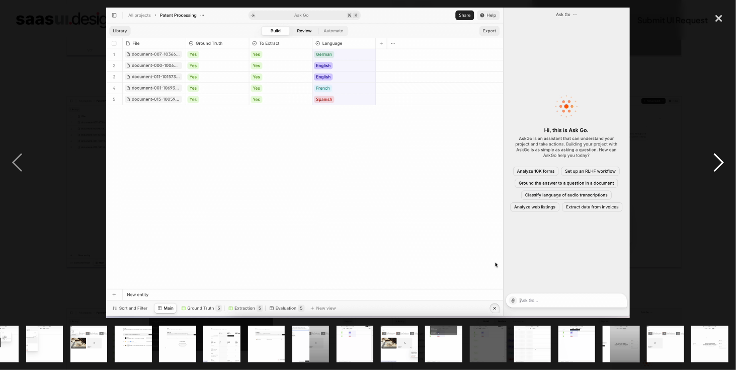
click at [715, 158] on div "next image" at bounding box center [718, 163] width 34 height 310
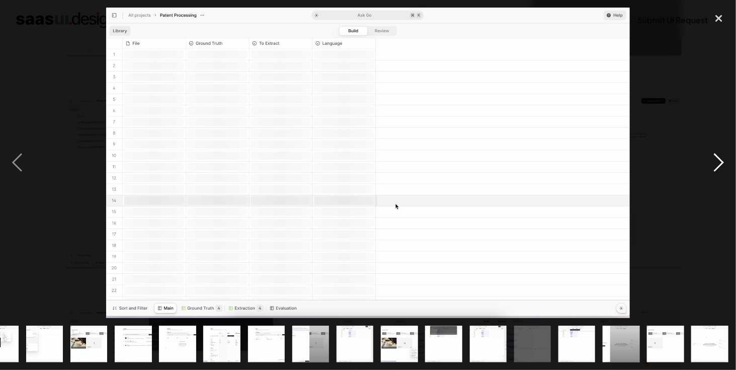
click at [715, 158] on div "next image" at bounding box center [718, 163] width 34 height 310
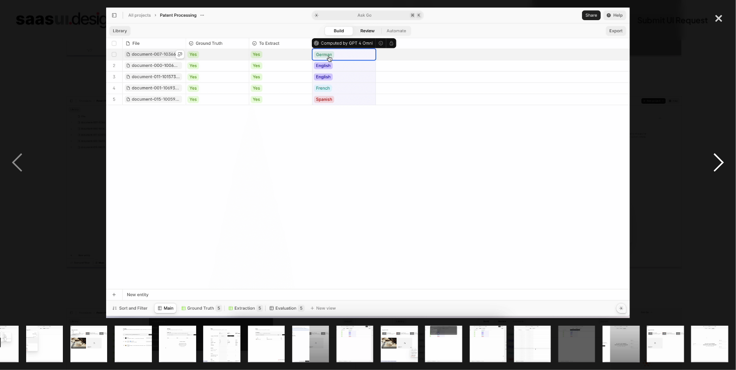
click at [715, 158] on div "next image" at bounding box center [718, 163] width 34 height 310
